Goal: Browse casually

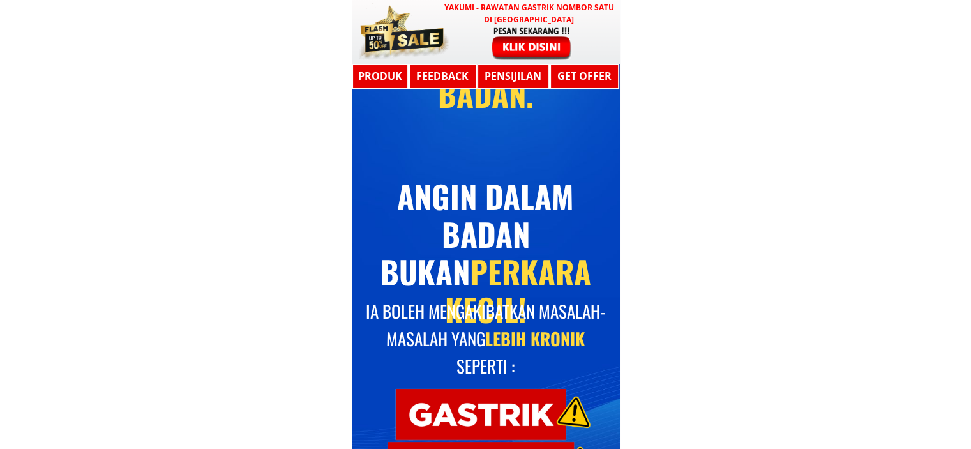
scroll to position [1085, 0]
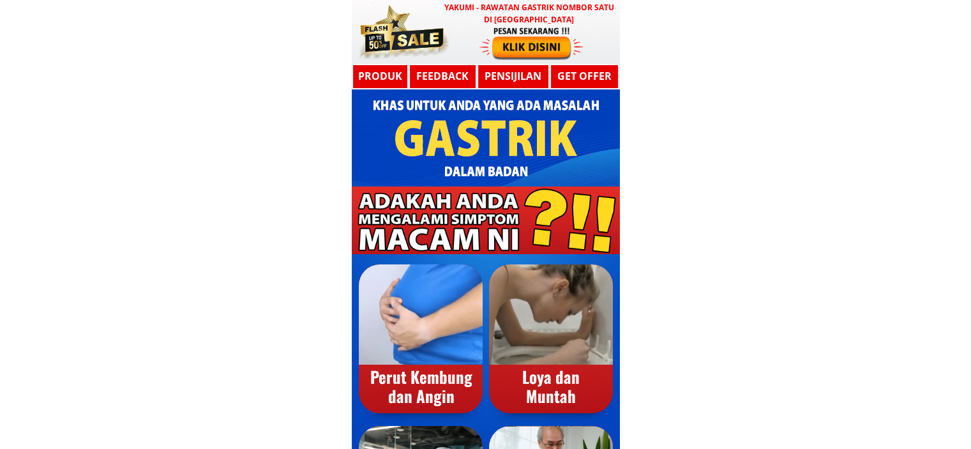
click at [377, 71] on h3 "Produk" at bounding box center [380, 76] width 57 height 17
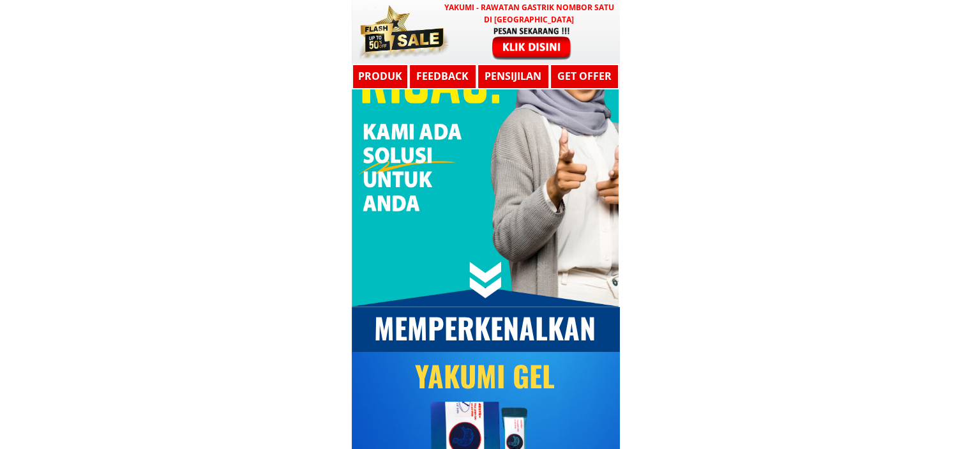
scroll to position [3604, 0]
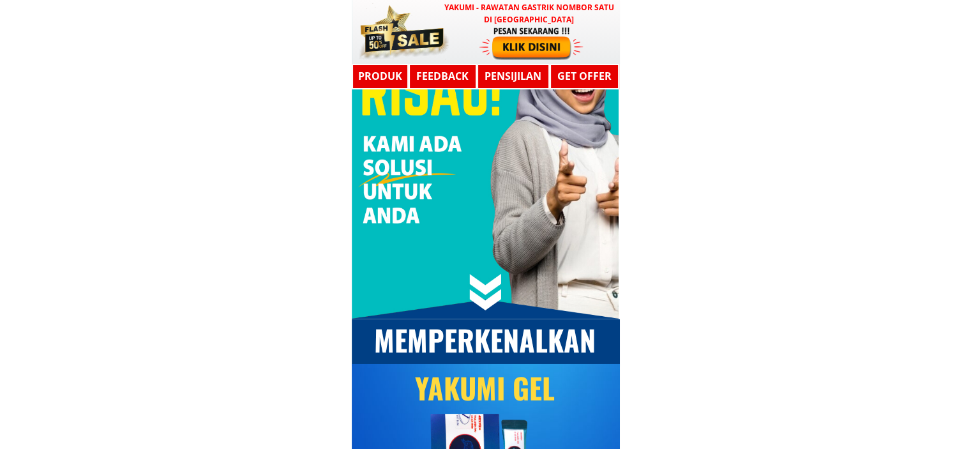
click at [434, 80] on h3 "Feedback" at bounding box center [442, 76] width 66 height 17
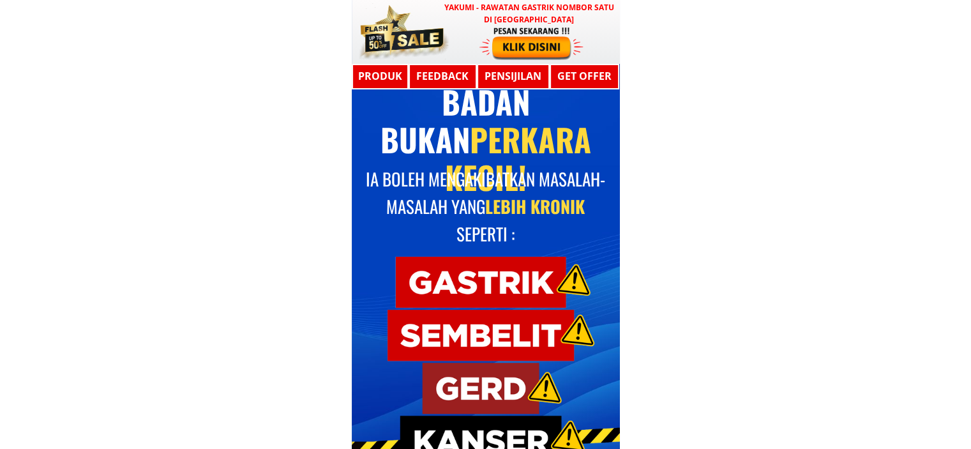
scroll to position [0, 0]
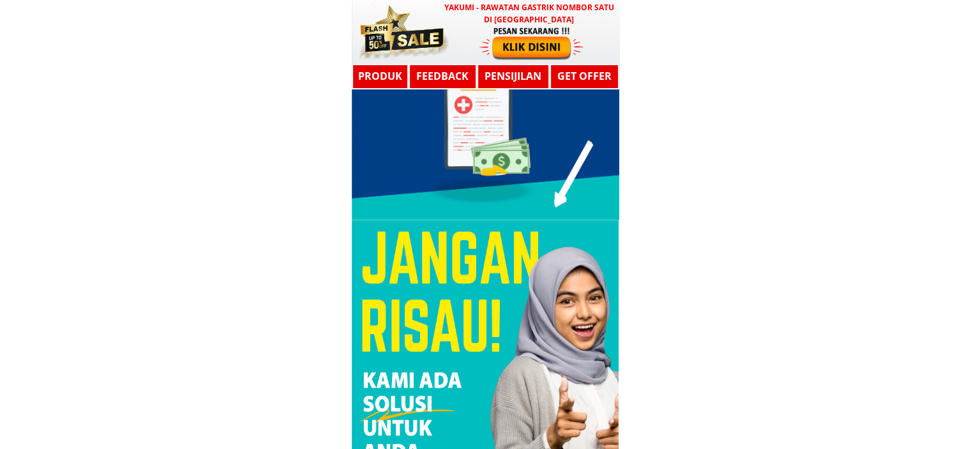
scroll to position [3447, 0]
